Goal: Task Accomplishment & Management: Use online tool/utility

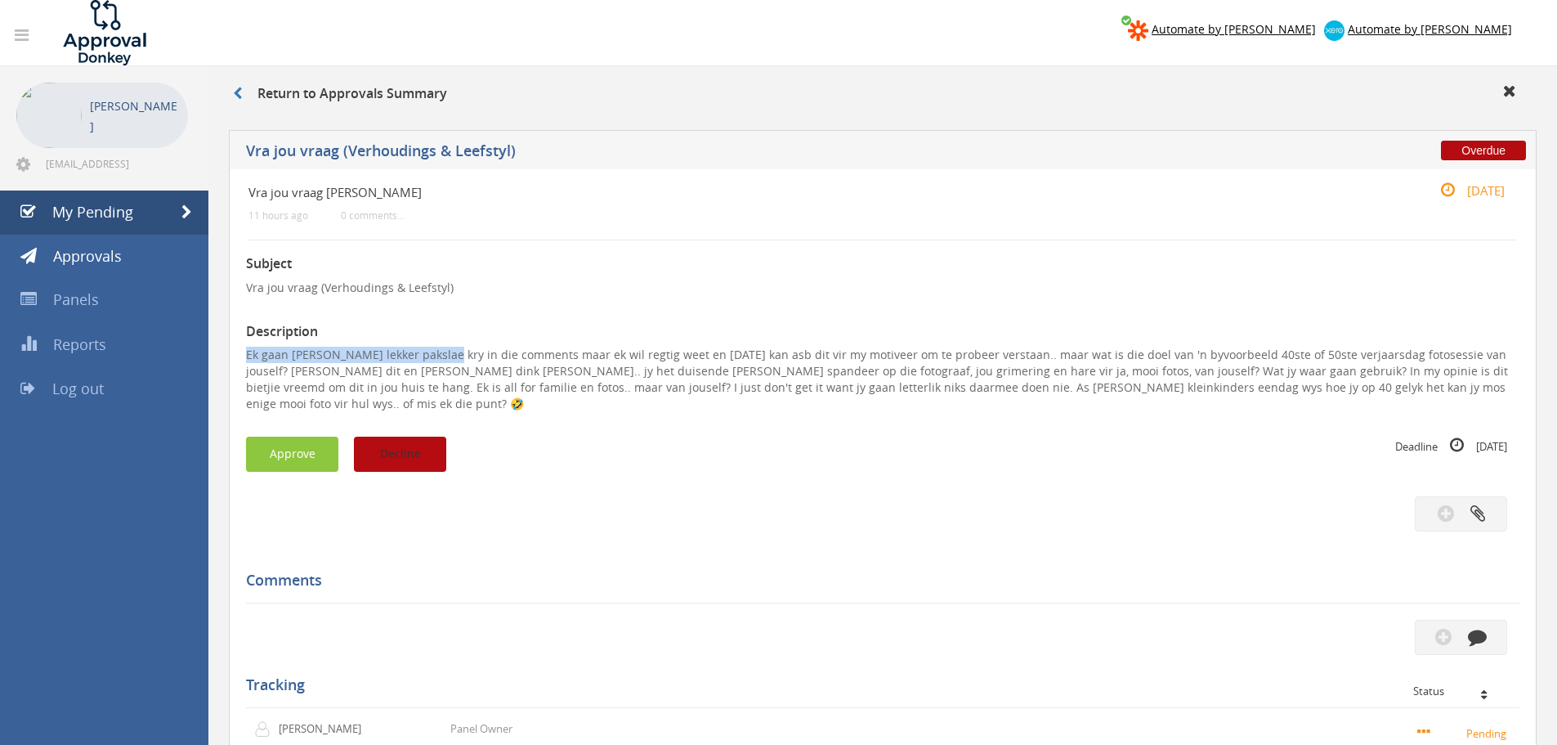
click at [388, 454] on button "Decline" at bounding box center [400, 453] width 92 height 35
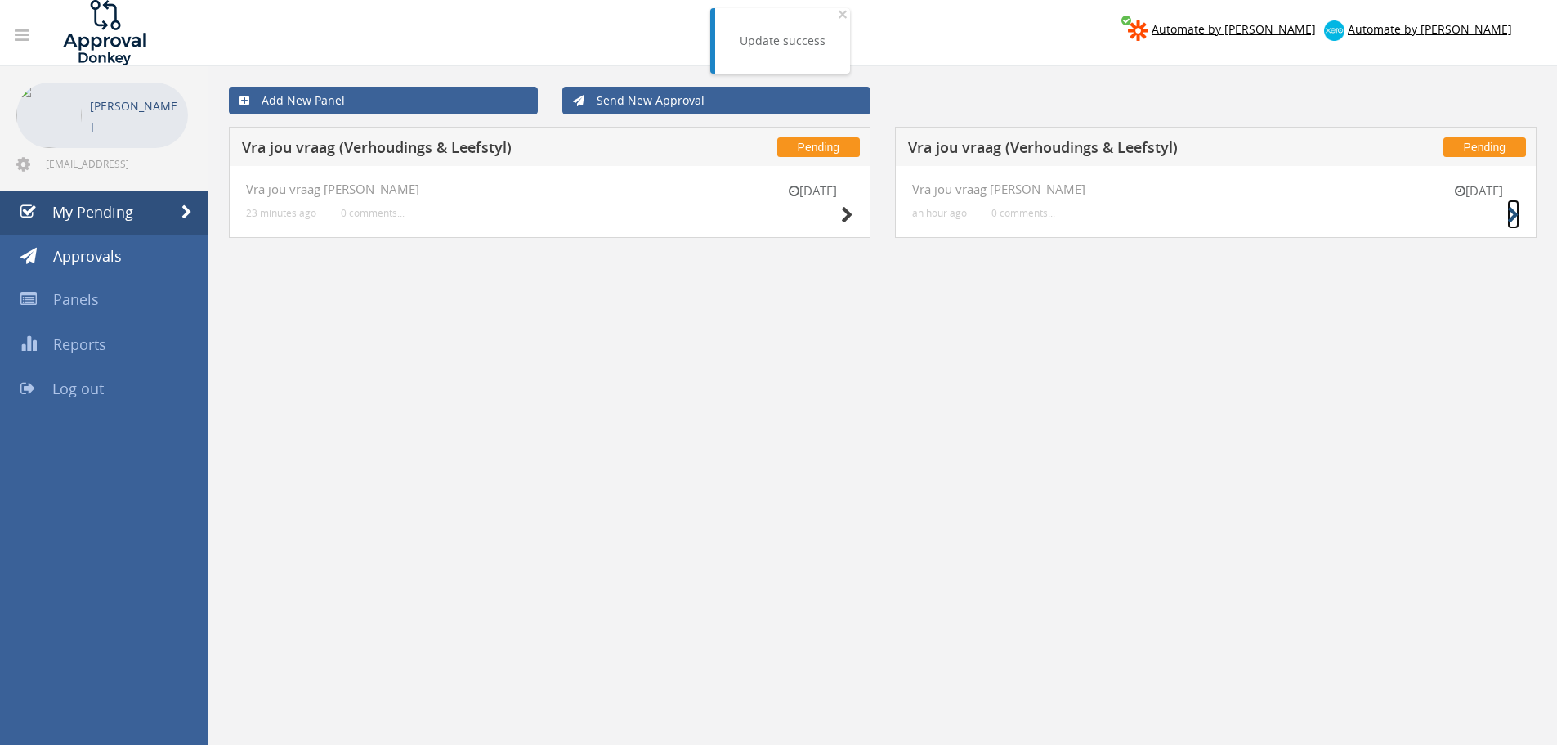
click at [1510, 217] on icon at bounding box center [1513, 215] width 12 height 17
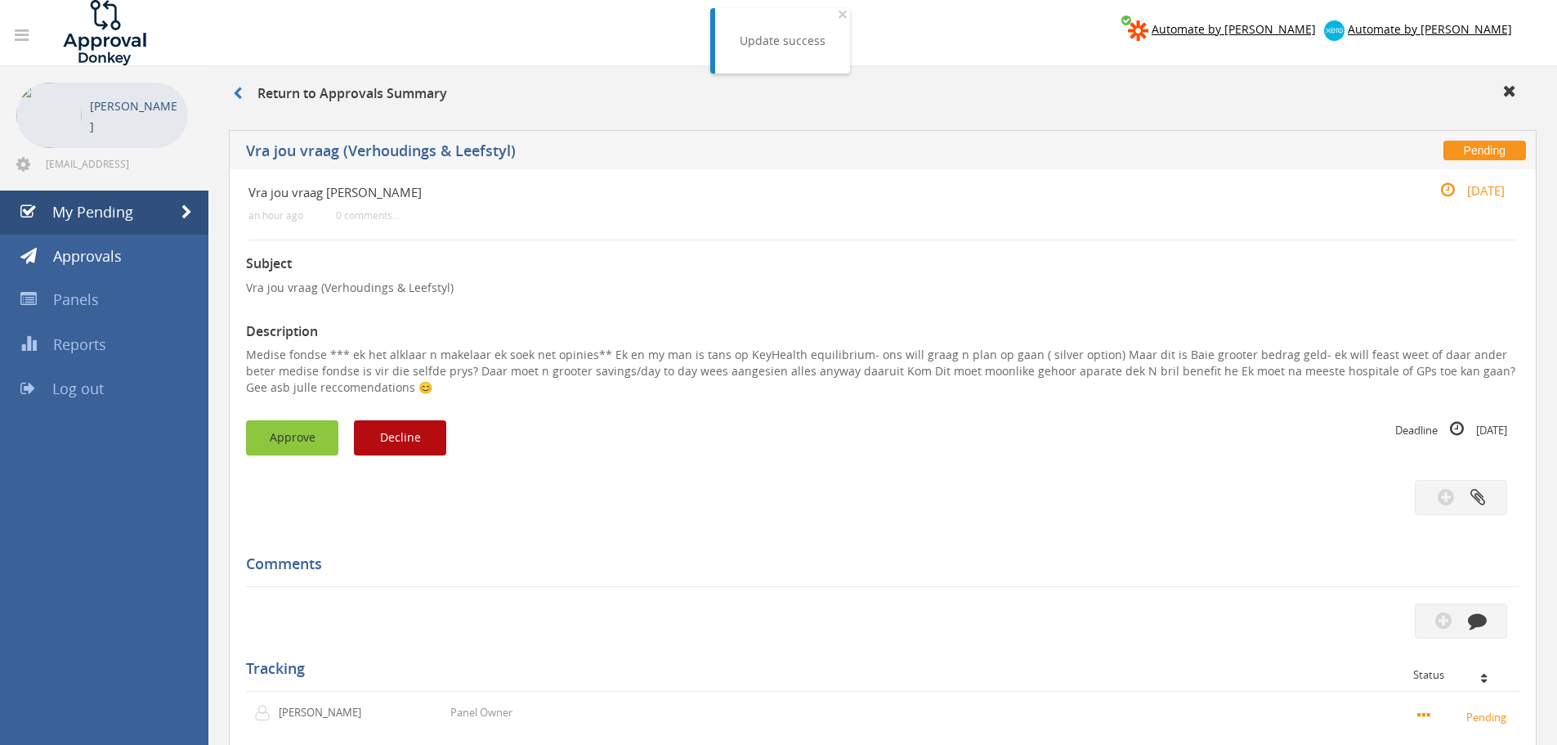
click at [298, 432] on button "Approve" at bounding box center [292, 437] width 92 height 35
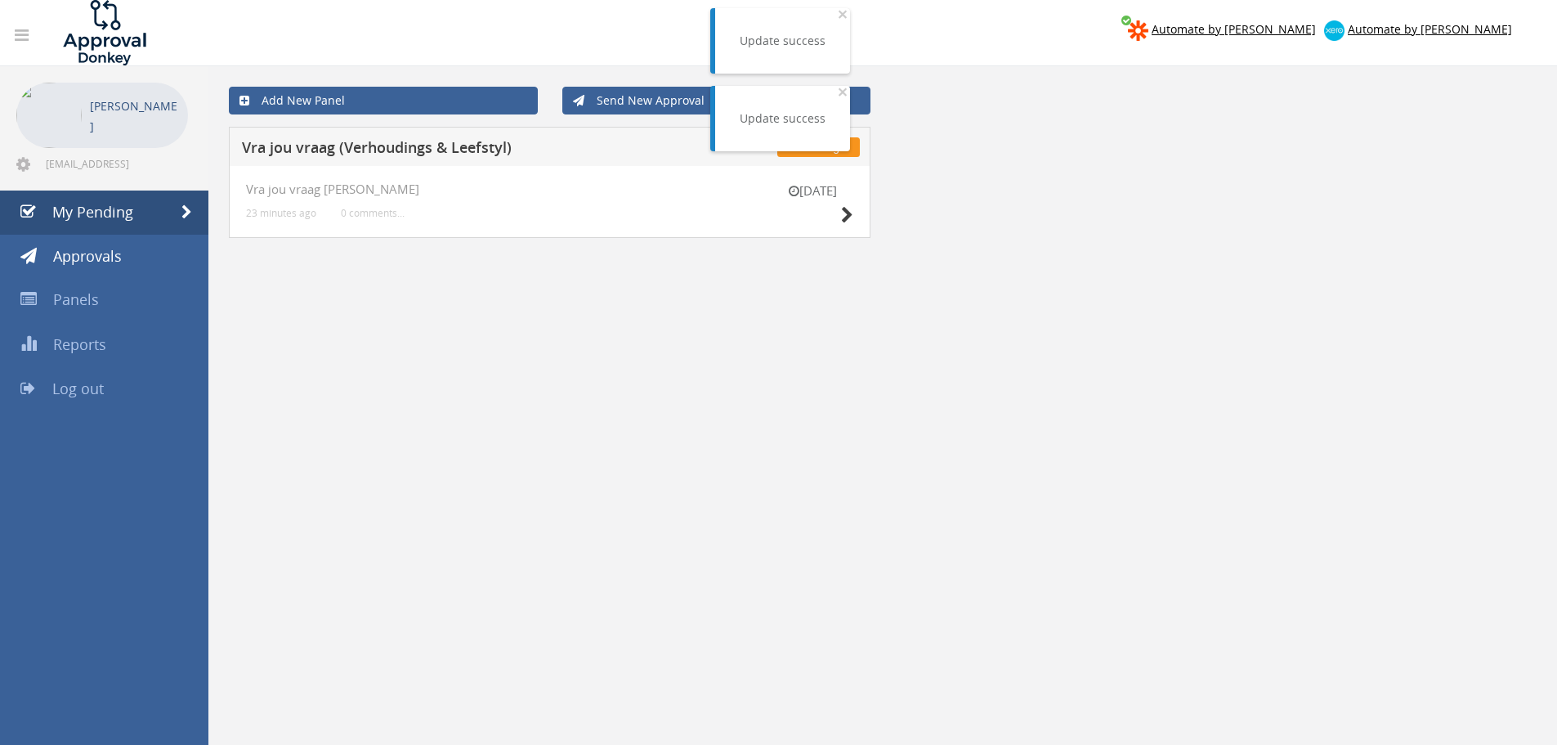
click at [856, 215] on div "[DATE] Vra jou vraag [PERSON_NAME] 23 minutes ago 0 comments..." at bounding box center [550, 202] width 642 height 72
click at [843, 216] on icon at bounding box center [847, 215] width 12 height 17
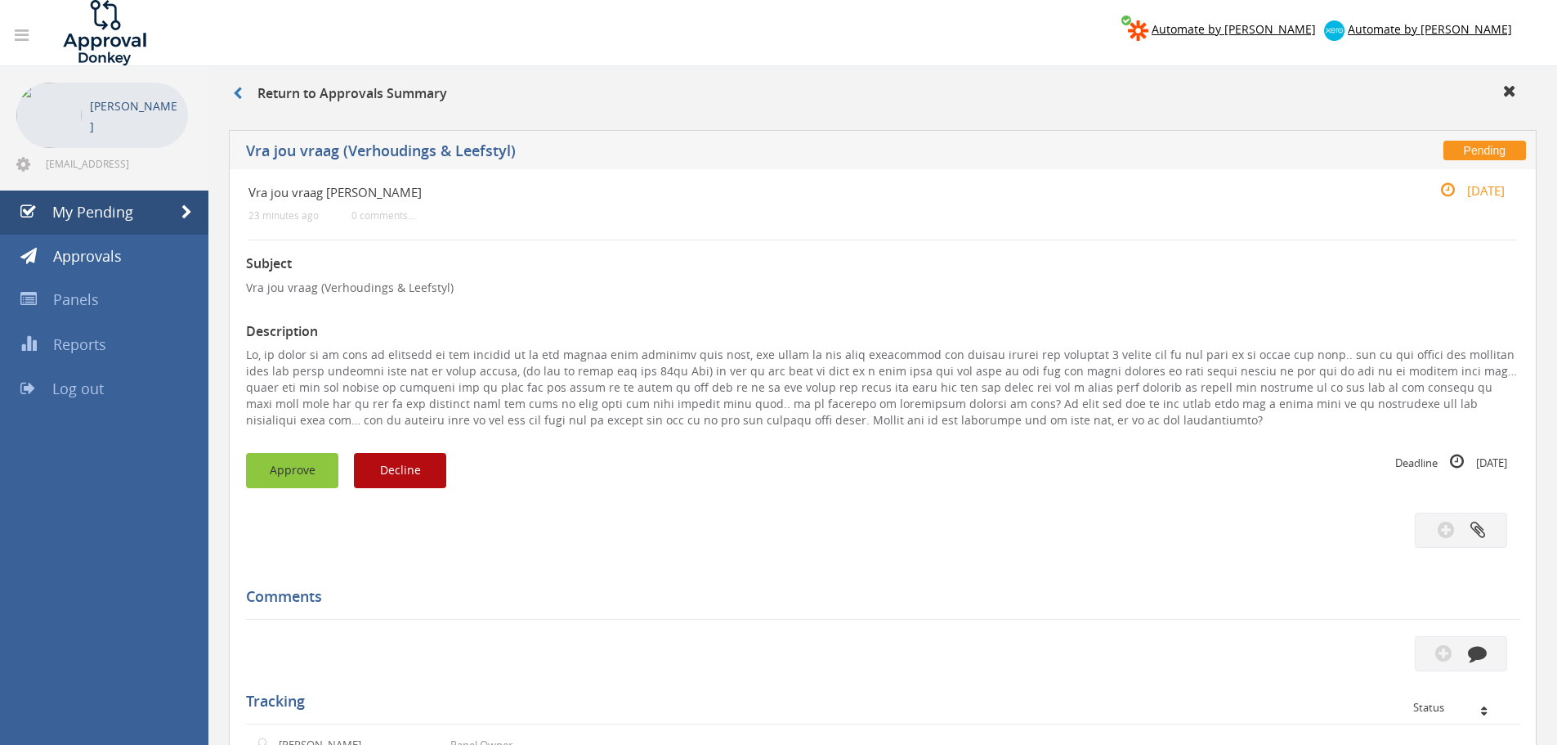
click at [284, 482] on button "Approve" at bounding box center [292, 470] width 92 height 35
